Goal: Navigation & Orientation: Find specific page/section

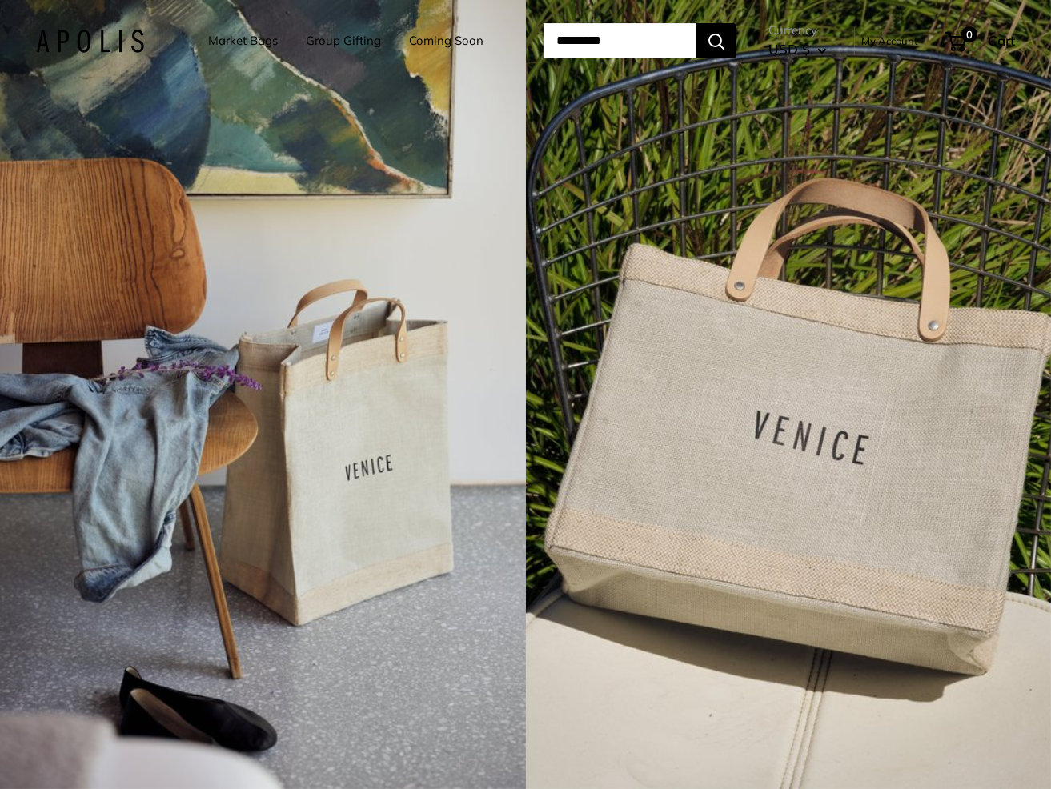
click at [409, 52] on link "Coming Soon" at bounding box center [446, 41] width 74 height 22
click at [115, 53] on div "Market Bags Group Gifting Coming Soon Need help? Text Us: 20919 hello@apolisglo…" at bounding box center [525, 41] width 979 height 50
click at [124, 53] on img at bounding box center [90, 41] width 108 height 23
click at [628, 251] on div "4 / 7" at bounding box center [789, 394] width 526 height 789
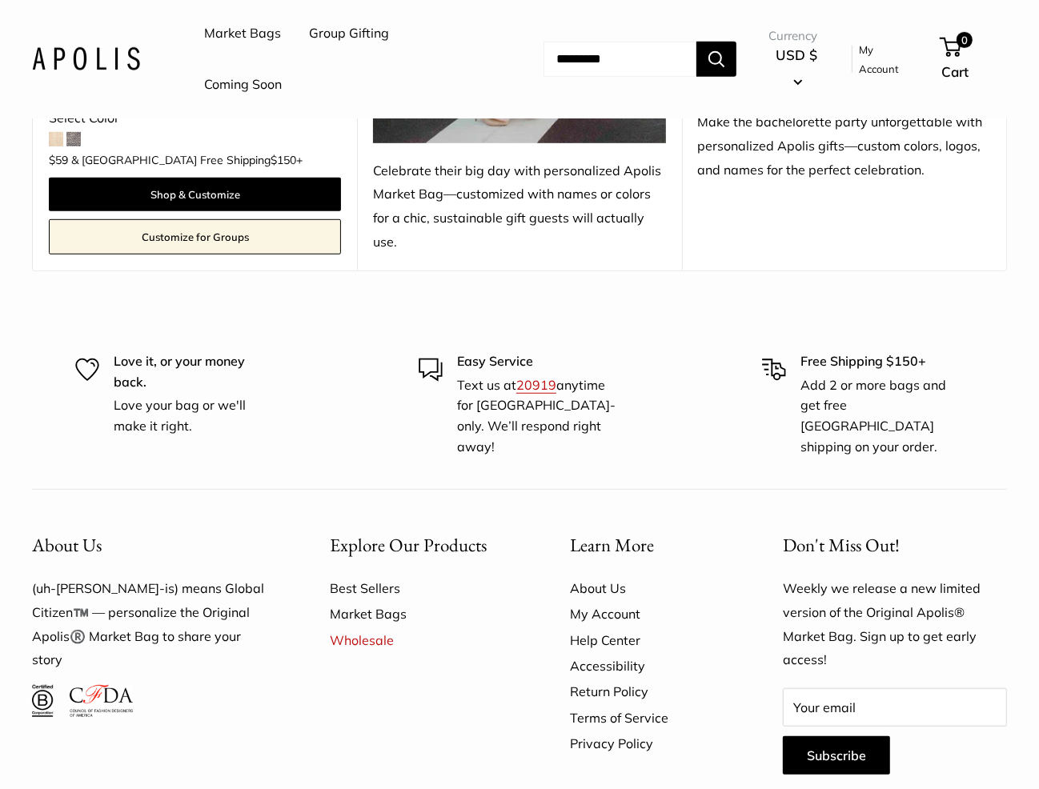
scroll to position [701, 0]
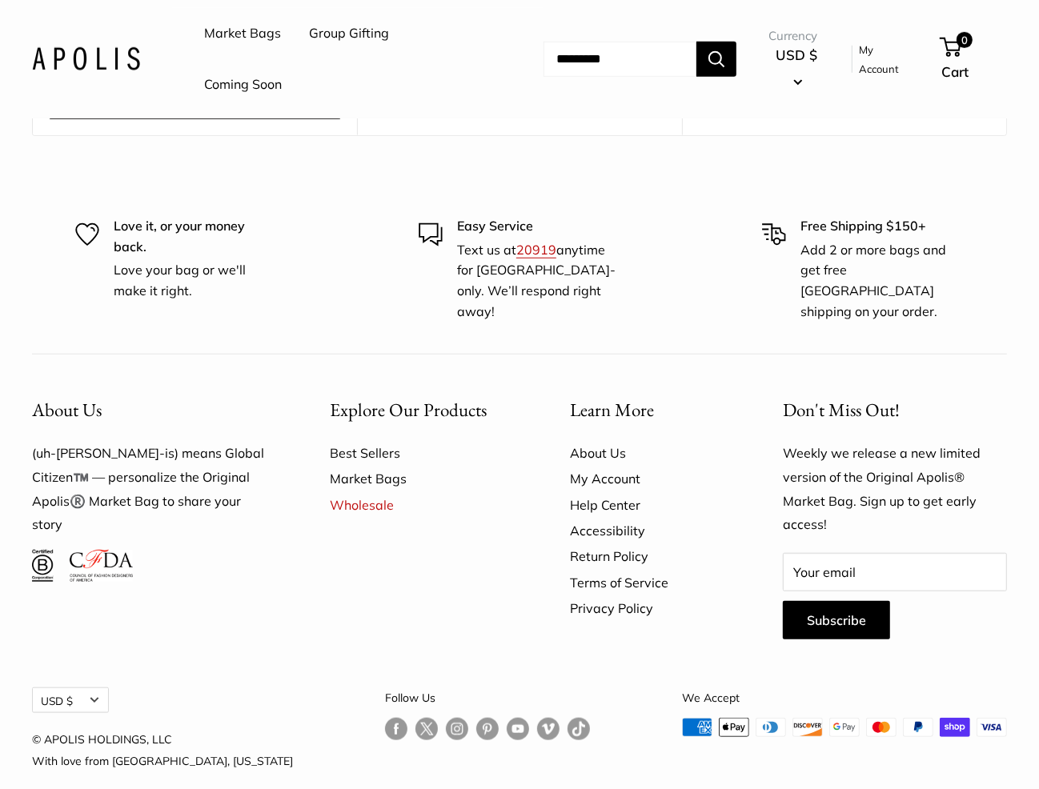
click at [362, 440] on link "Best Sellers" at bounding box center [423, 453] width 184 height 26
